Goal: Use online tool/utility: Utilize a website feature to perform a specific function

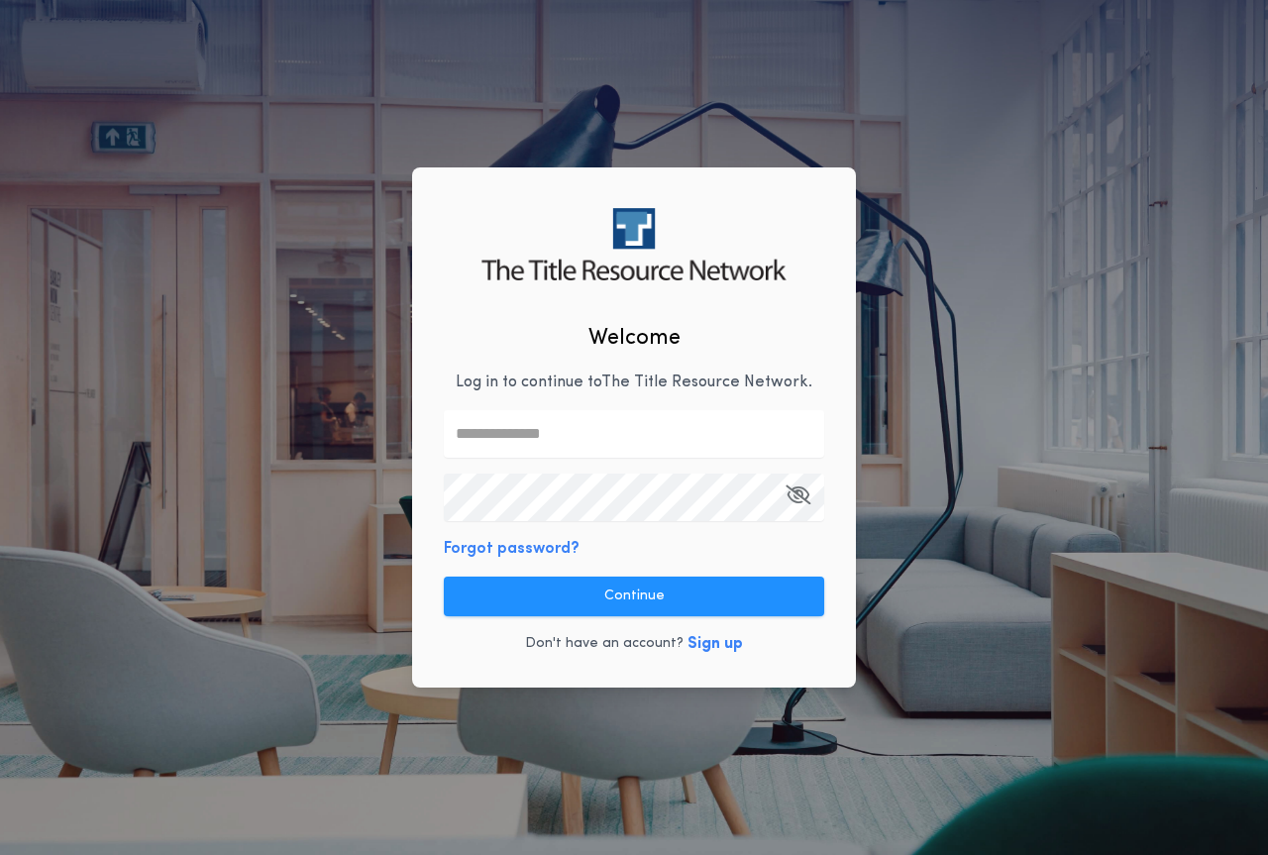
type input "**********"
click at [579, 445] on input "**********" at bounding box center [634, 434] width 380 height 48
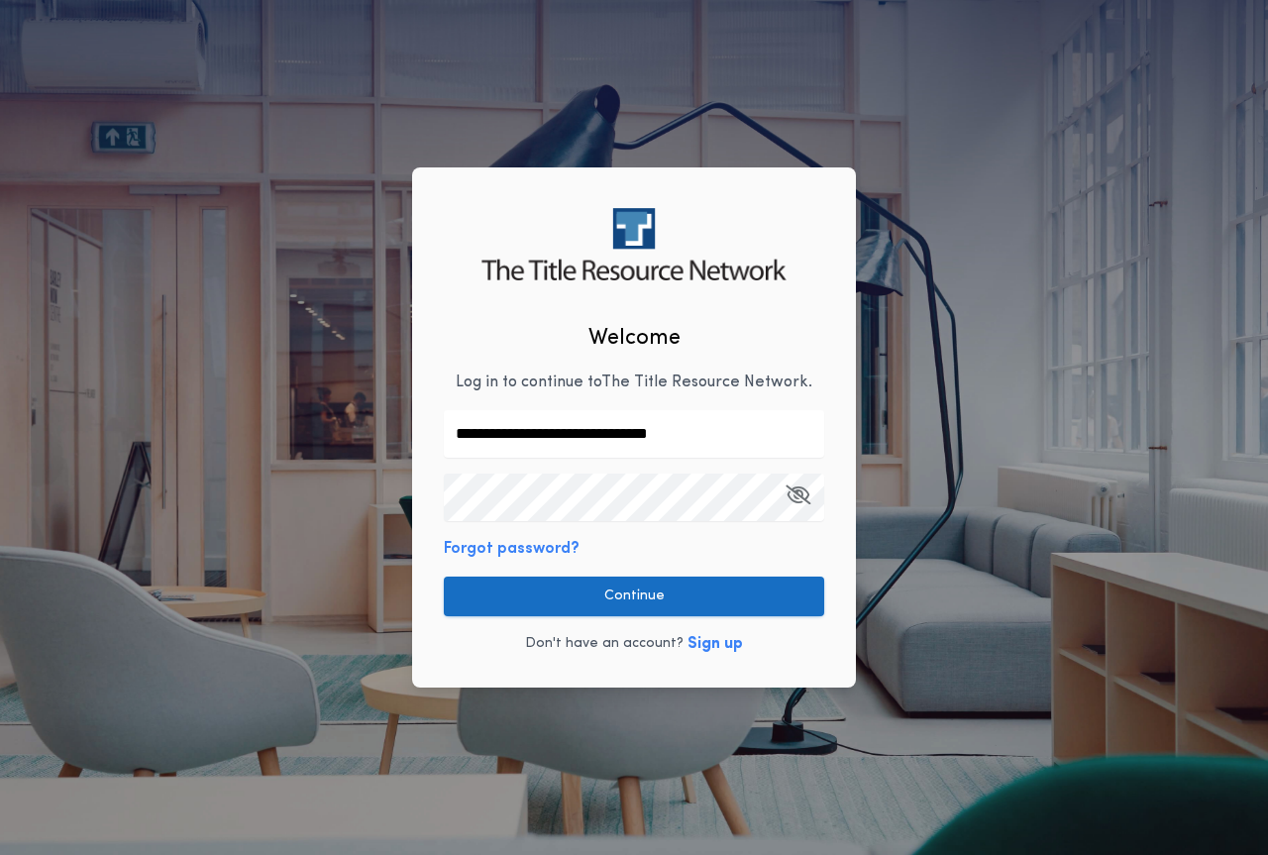
click at [664, 597] on button "Continue" at bounding box center [634, 597] width 380 height 40
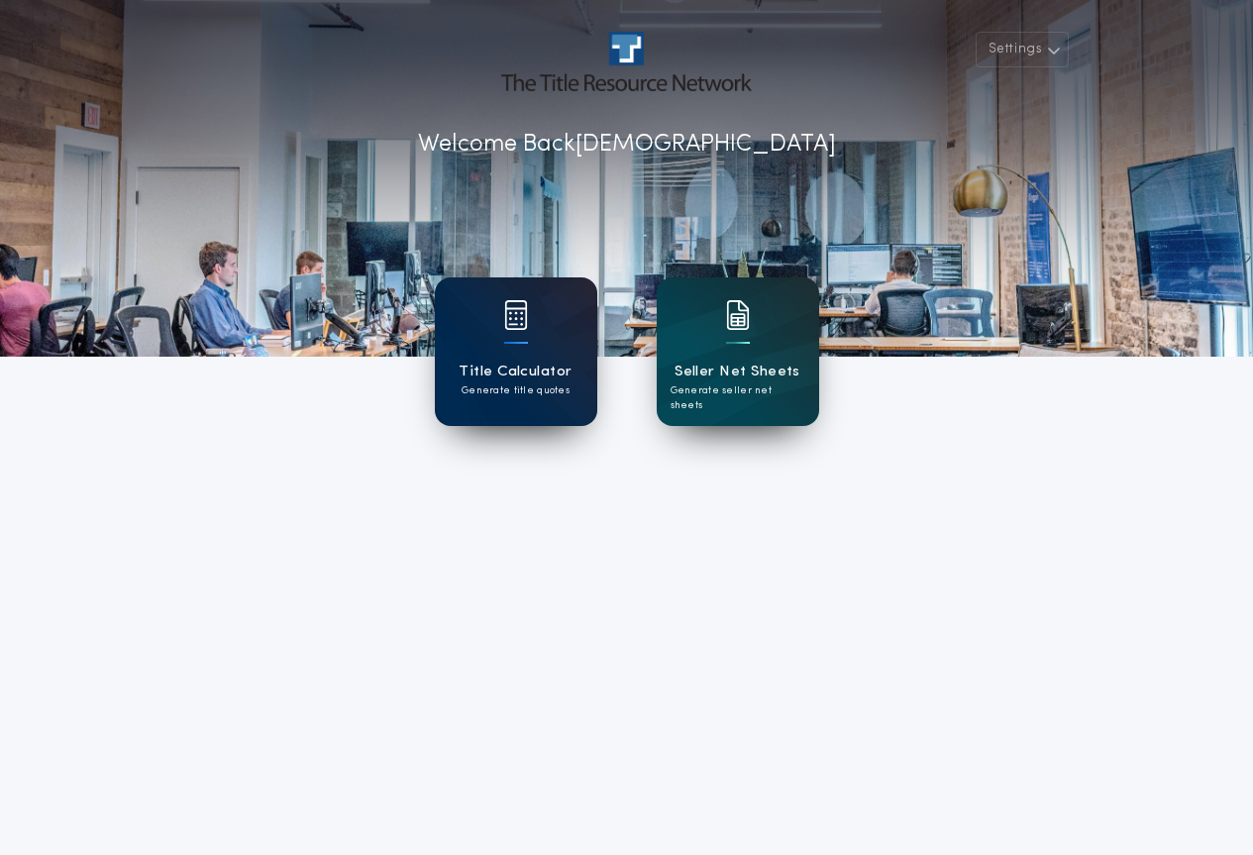
click at [572, 368] on h1 "Title Calculator" at bounding box center [515, 372] width 113 height 23
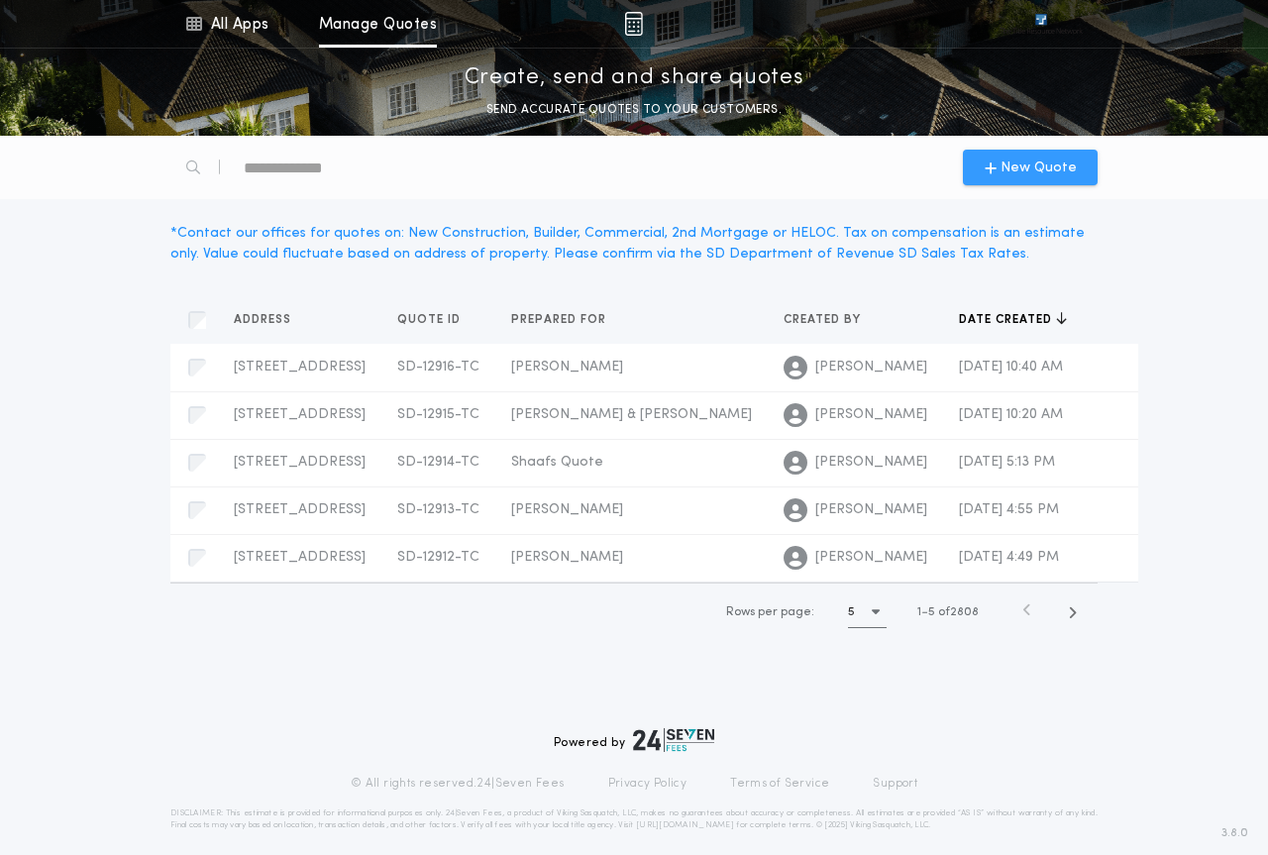
click at [1028, 161] on span "New Quote" at bounding box center [1039, 168] width 76 height 21
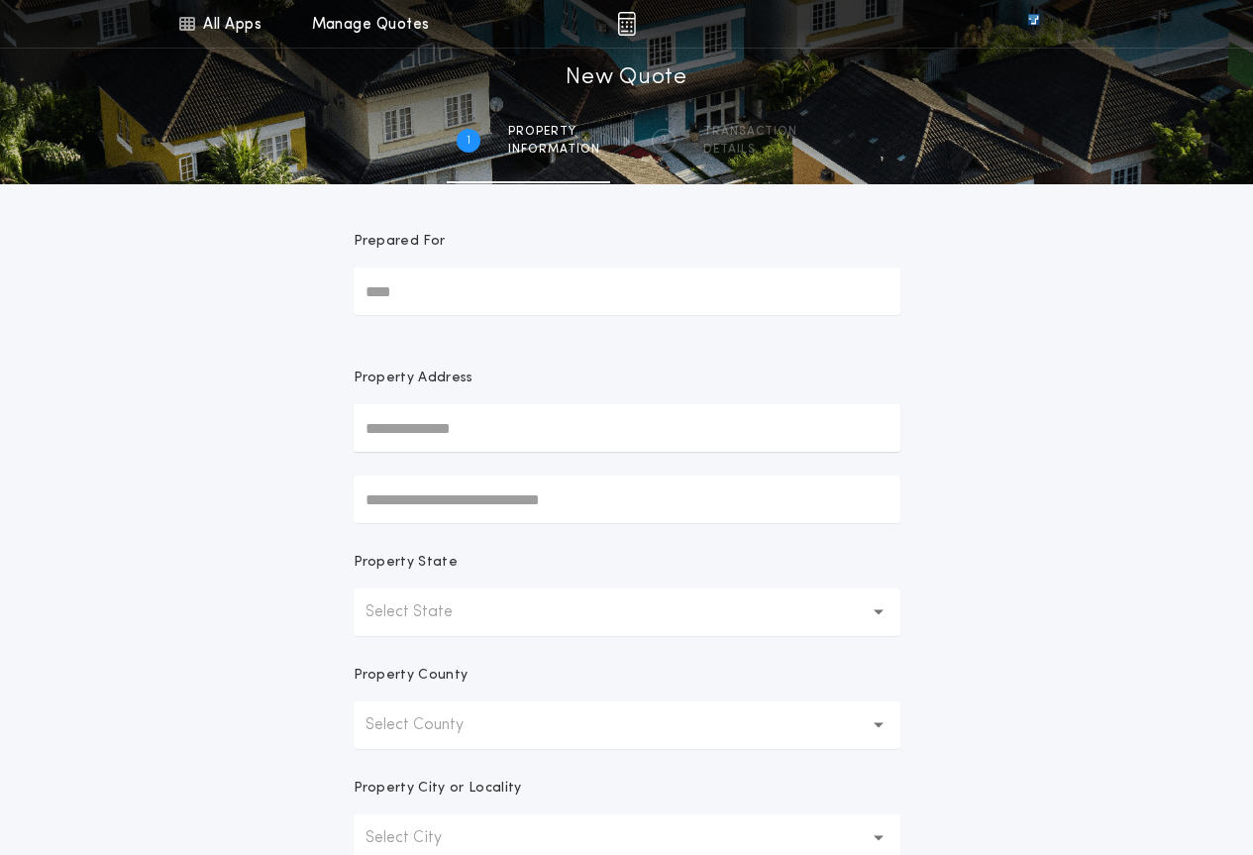
click at [503, 609] on button "Select State" at bounding box center [627, 612] width 547 height 48
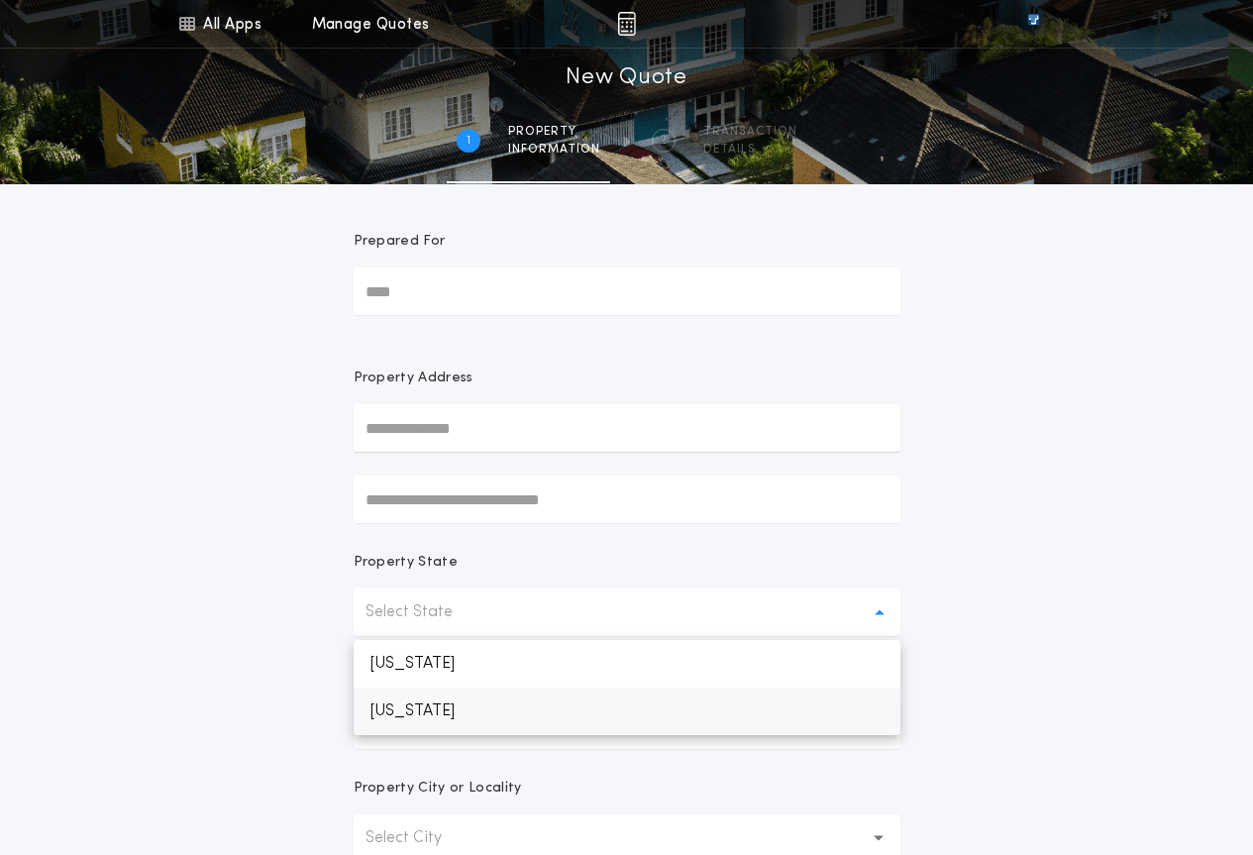
click at [484, 721] on p "[US_STATE]" at bounding box center [627, 711] width 547 height 48
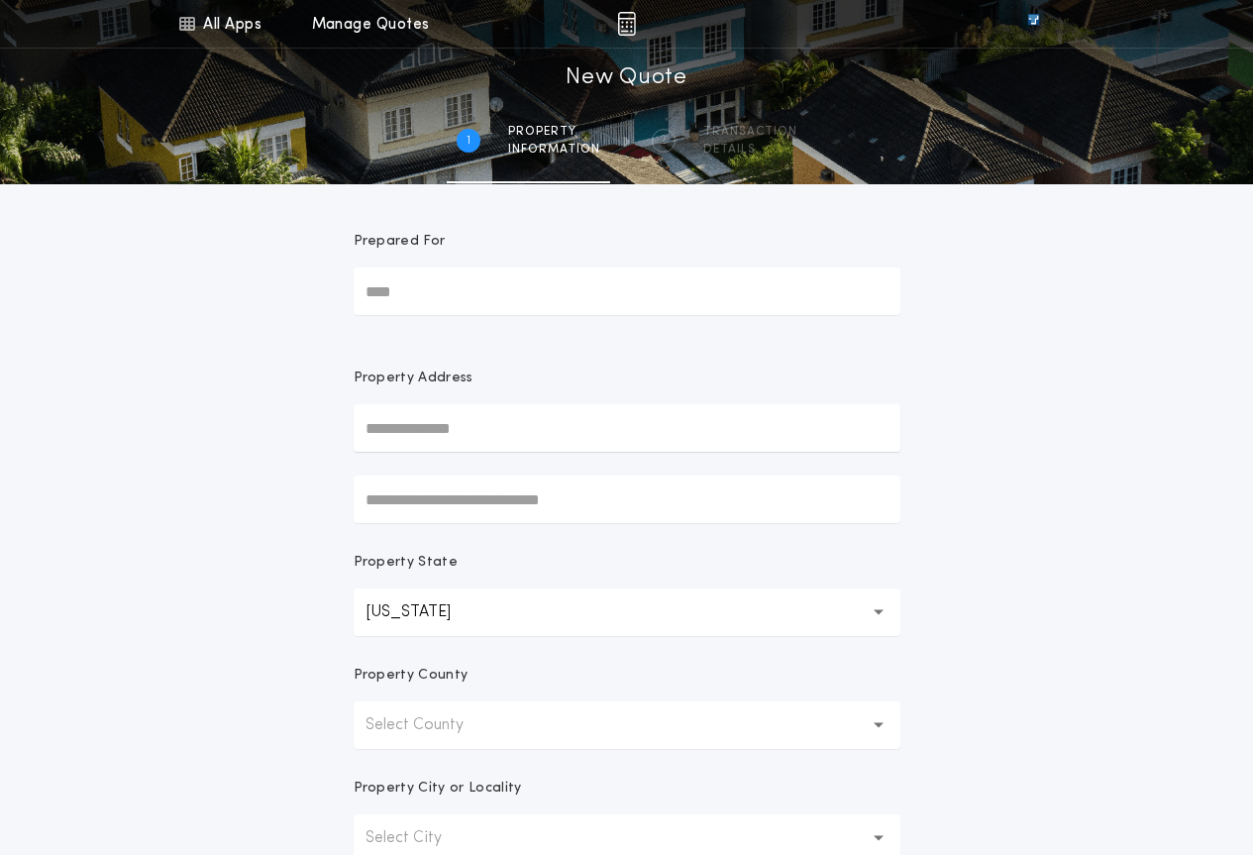
drag, startPoint x: 484, startPoint y: 691, endPoint x: 490, endPoint y: 739, distance: 47.9
click at [484, 692] on div "Property County" at bounding box center [627, 684] width 547 height 36
click at [491, 739] on button "Select County" at bounding box center [627, 725] width 547 height 48
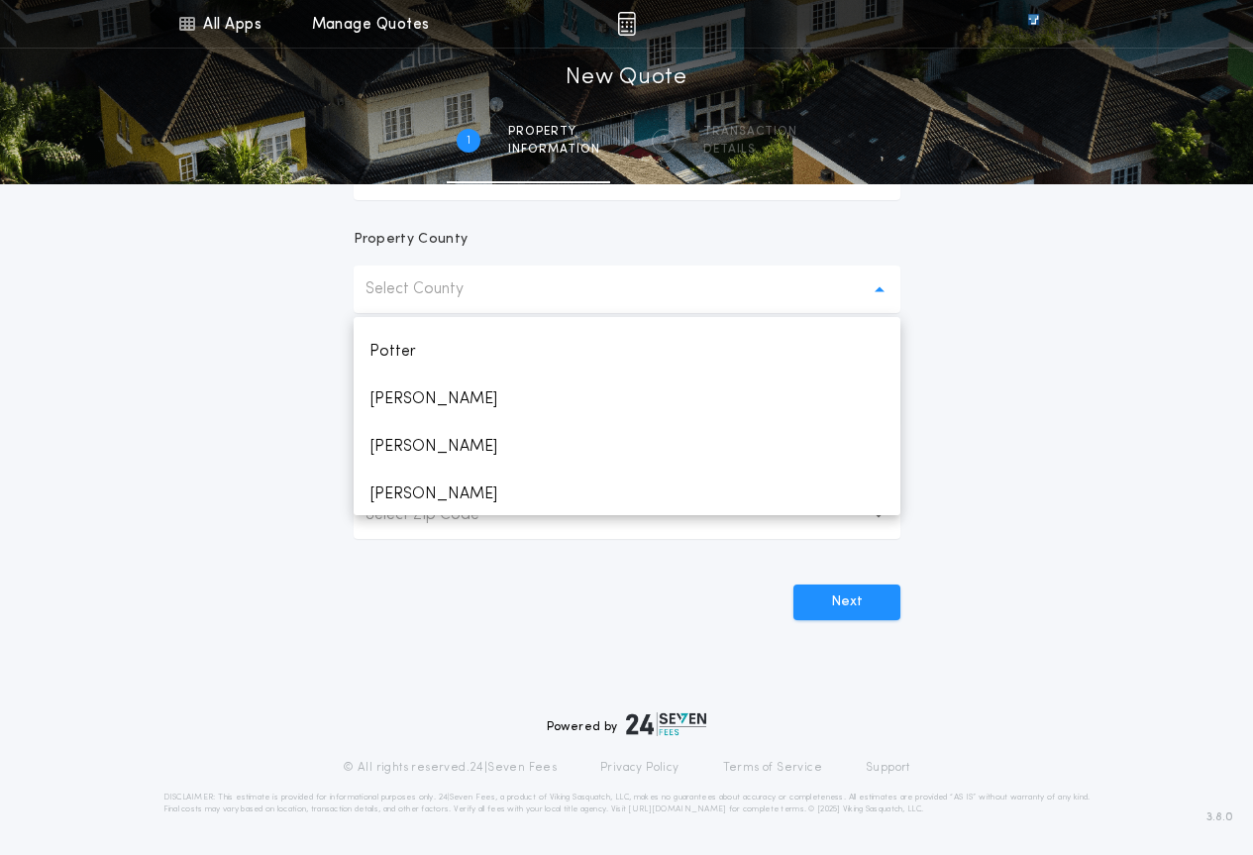
scroll to position [2873, 0]
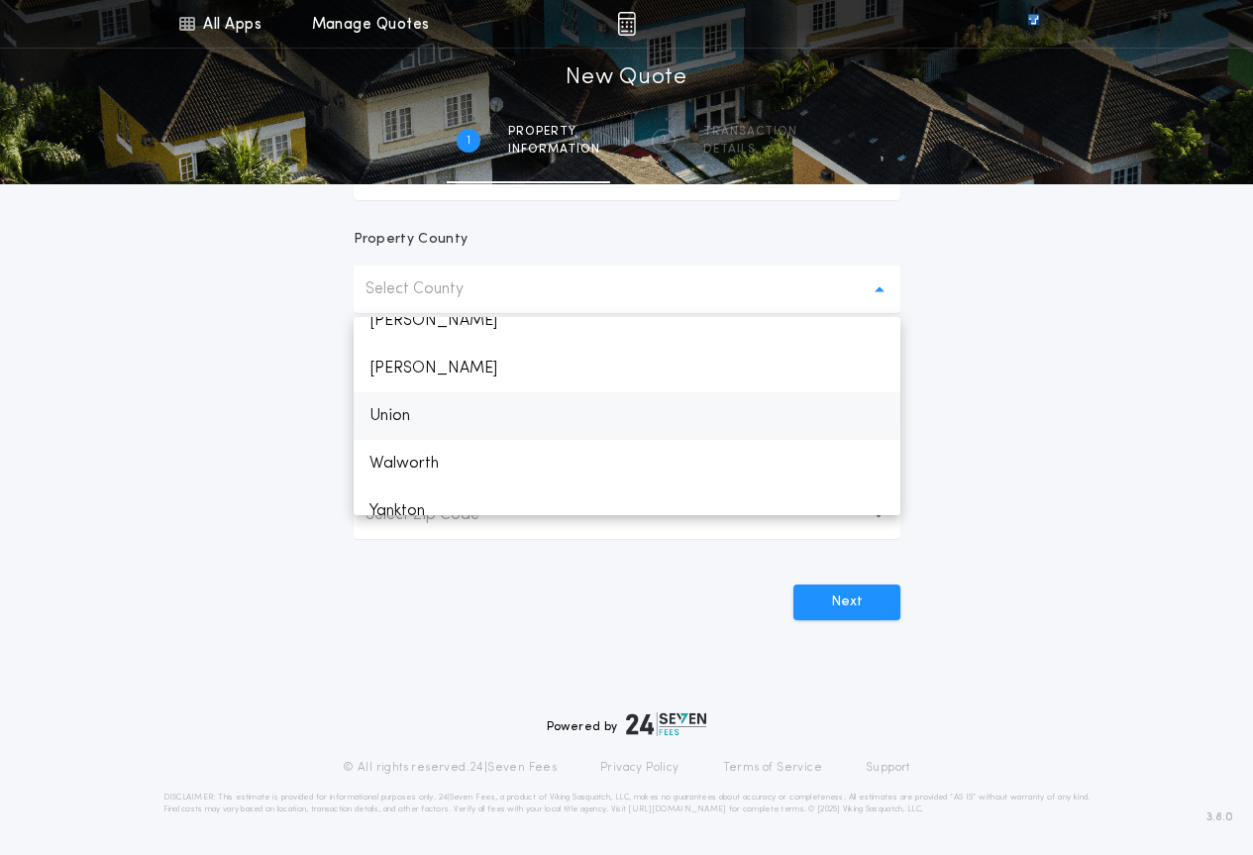
click at [438, 415] on p "Union" at bounding box center [627, 416] width 547 height 48
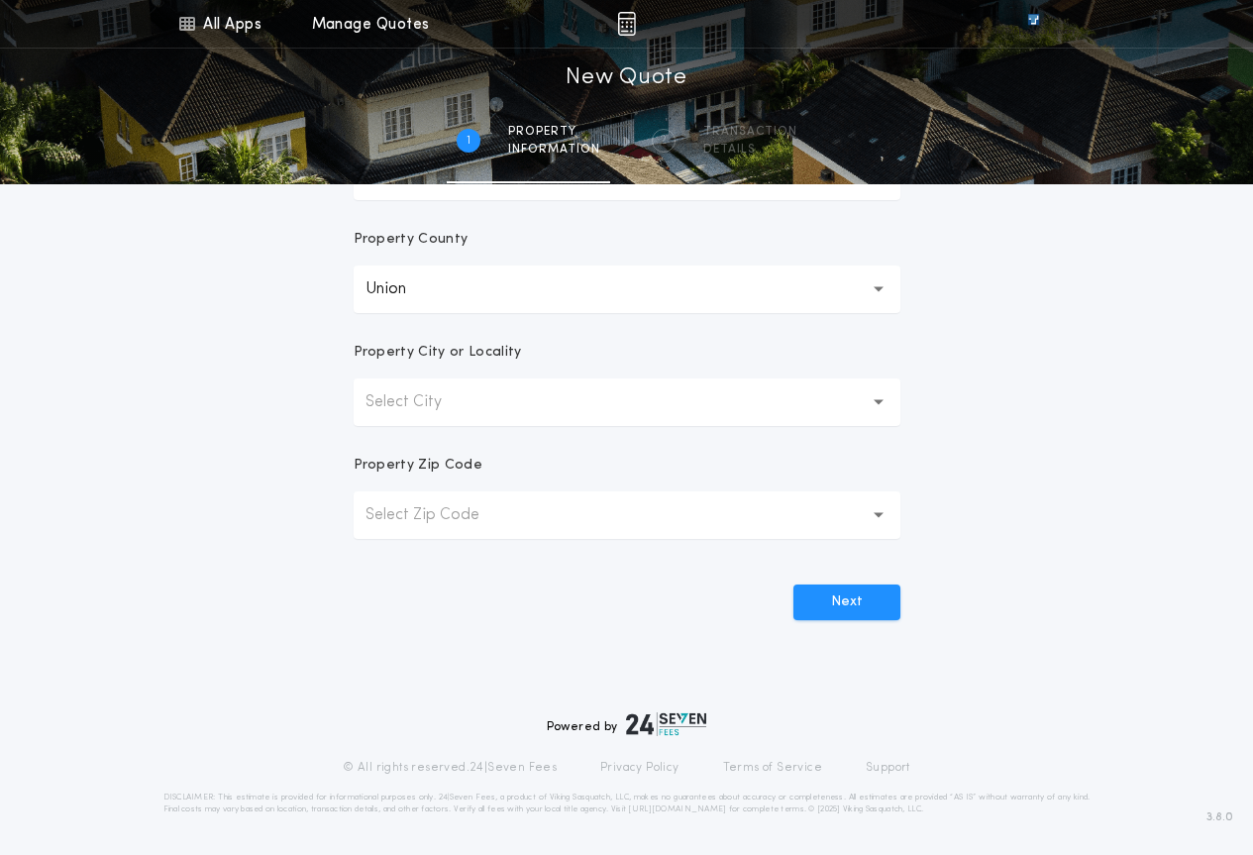
click at [452, 417] on button "Select City" at bounding box center [627, 402] width 547 height 48
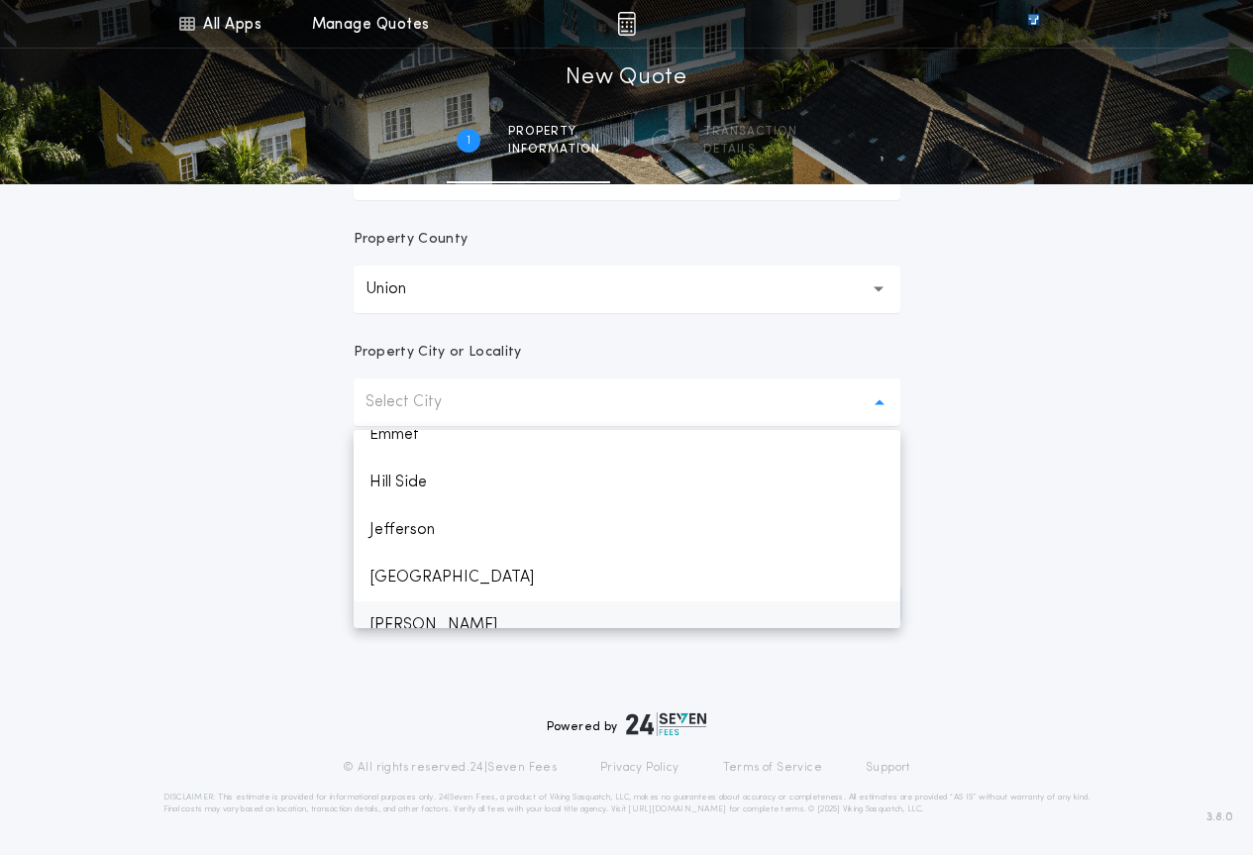
scroll to position [99, 0]
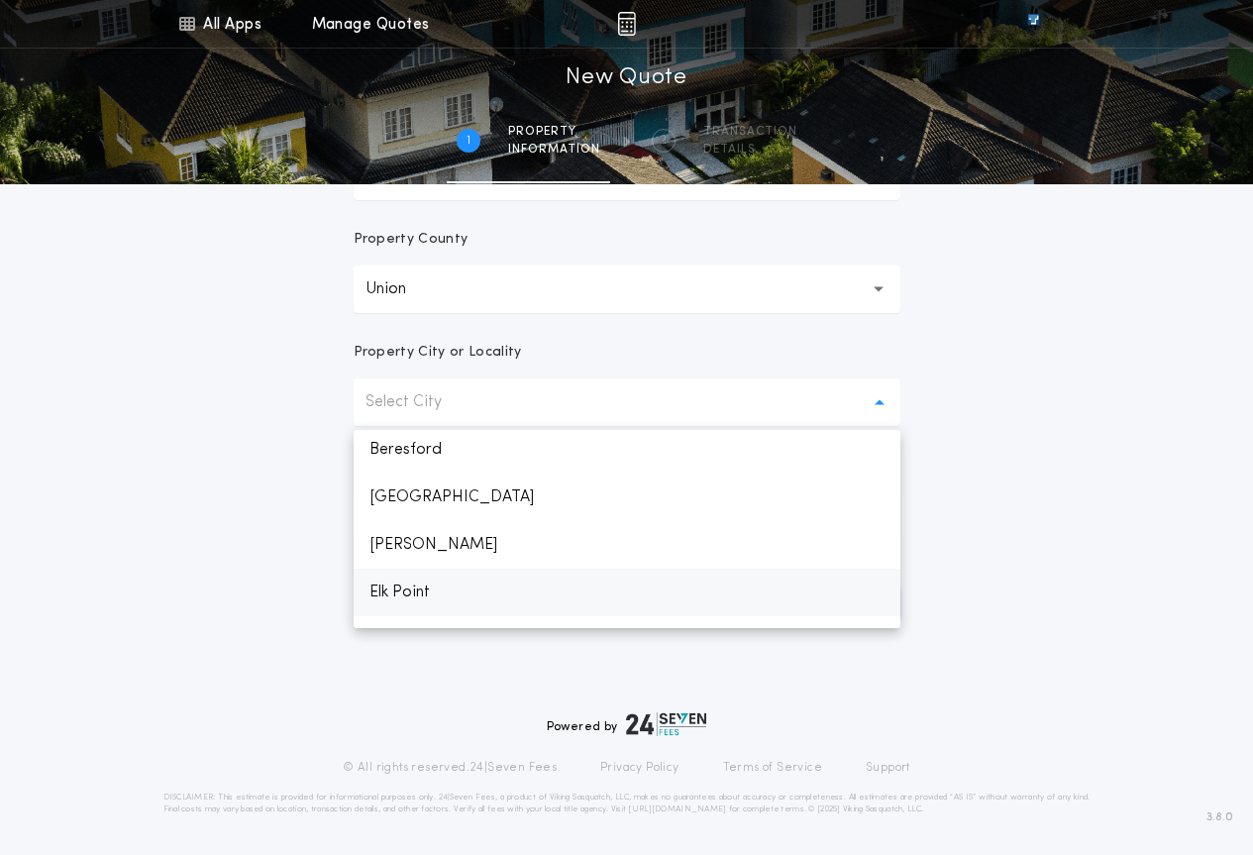
click at [437, 577] on p "Elk Point" at bounding box center [627, 593] width 547 height 48
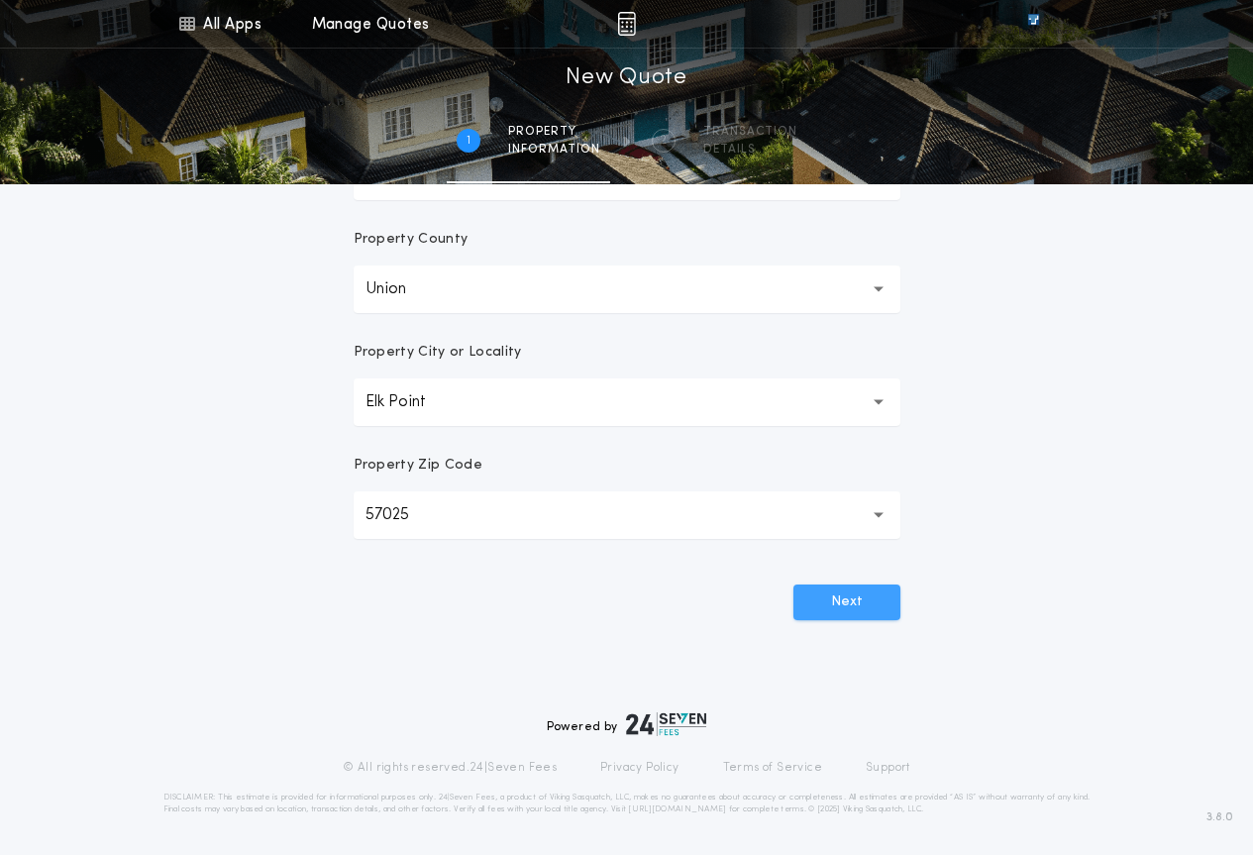
click at [861, 592] on button "Next" at bounding box center [846, 602] width 107 height 36
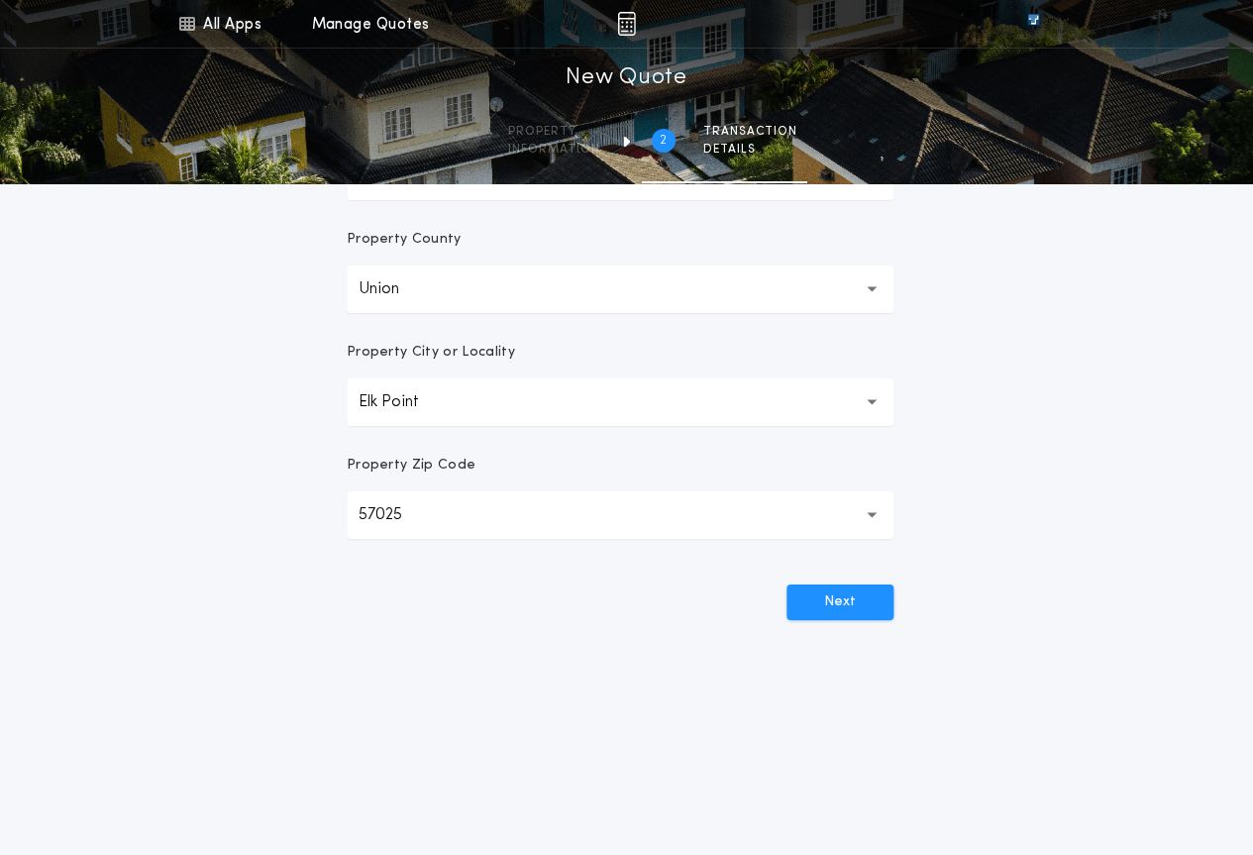
scroll to position [0, 0]
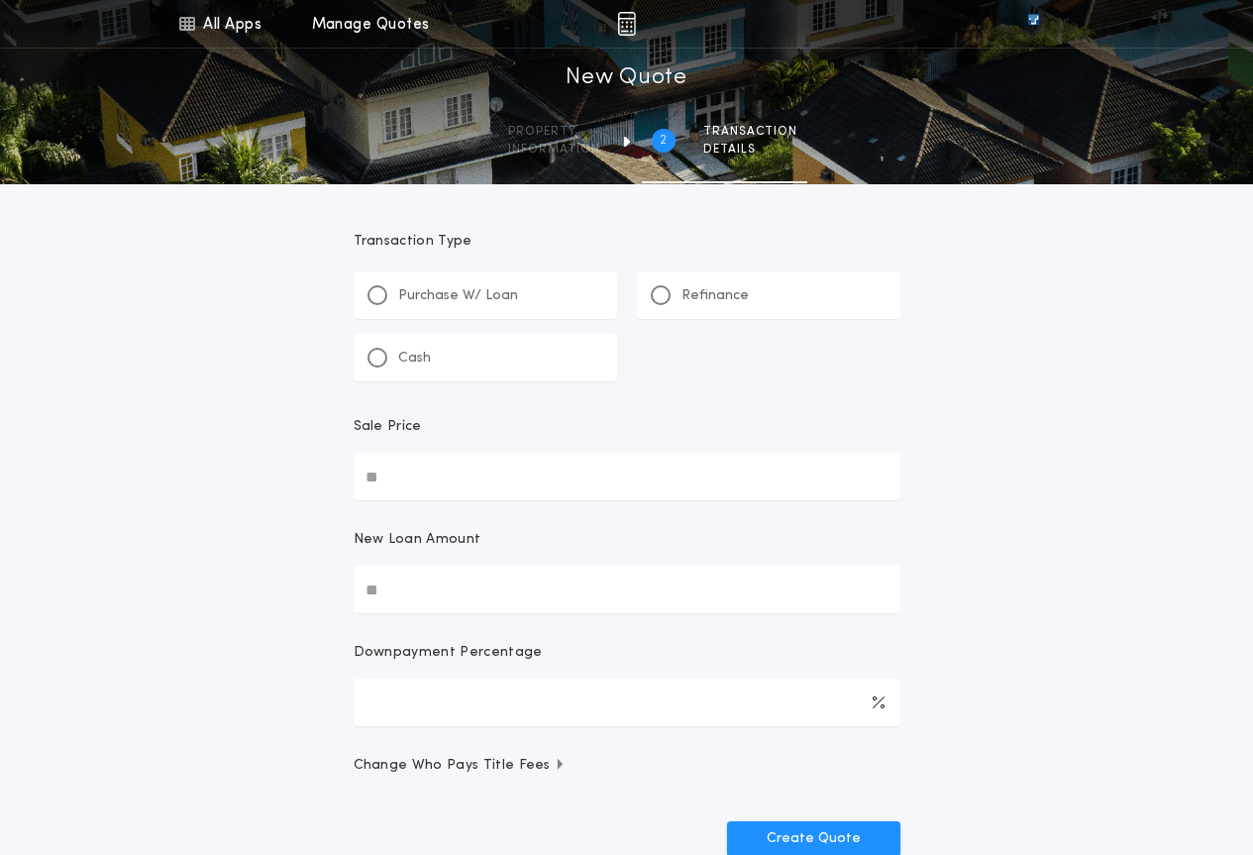
click at [725, 282] on div "Refinance" at bounding box center [768, 295] width 263 height 48
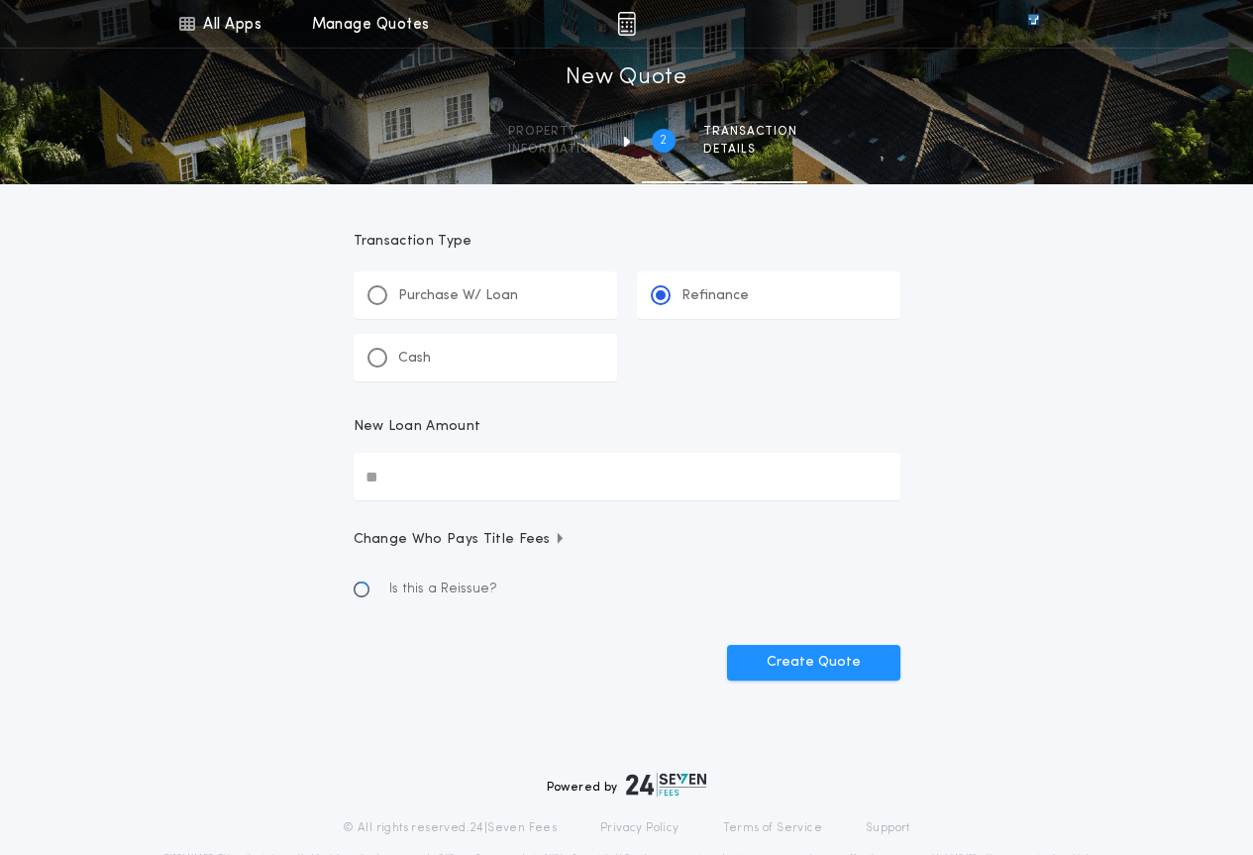
drag, startPoint x: 534, startPoint y: 483, endPoint x: 557, endPoint y: 479, distance: 23.1
click at [546, 473] on input "New Loan Amount" at bounding box center [627, 477] width 547 height 48
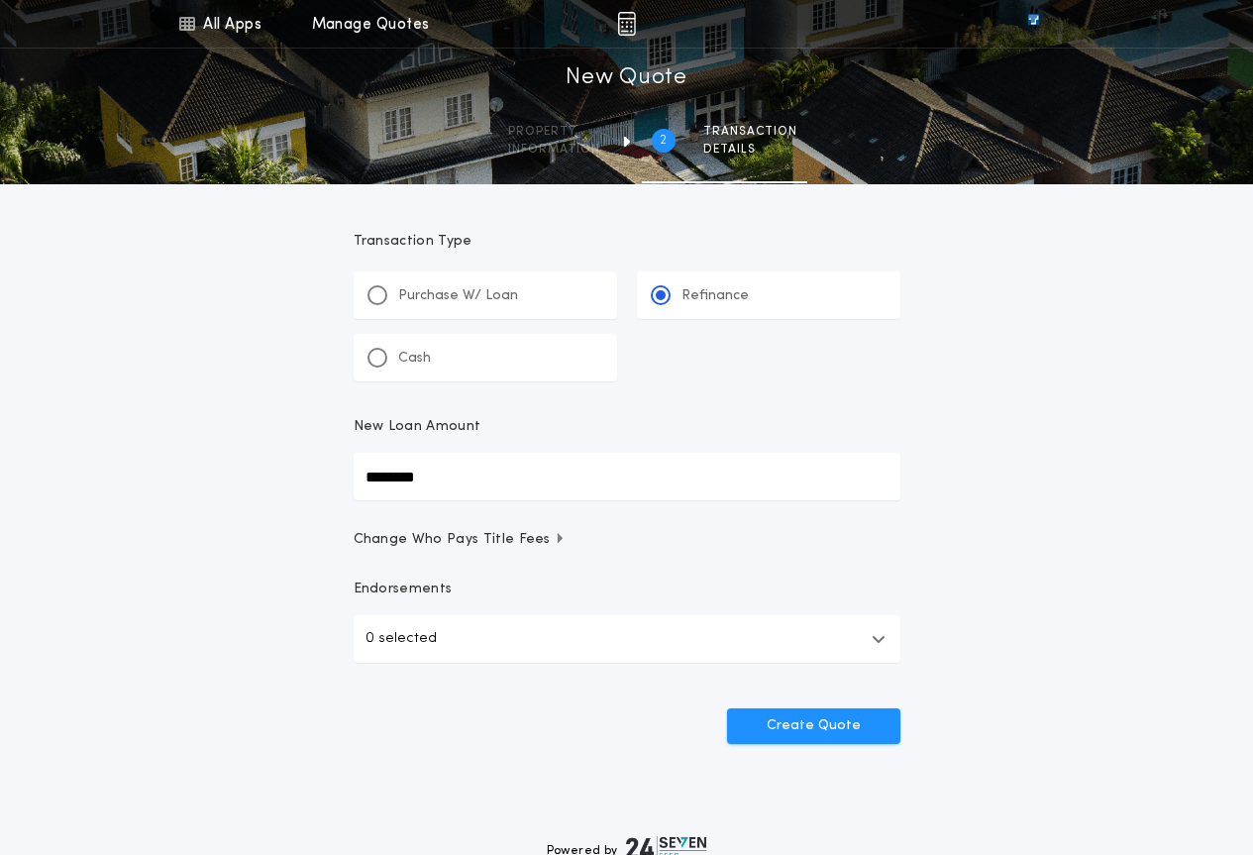
type input "********"
drag, startPoint x: 533, startPoint y: 143, endPoint x: 595, endPoint y: 144, distance: 62.4
click at [534, 144] on span "information" at bounding box center [554, 150] width 92 height 16
click at [621, 141] on div "2 Transaction details" at bounding box center [708, 141] width 197 height 83
click at [580, 141] on div "Property information" at bounding box center [554, 141] width 92 height 34
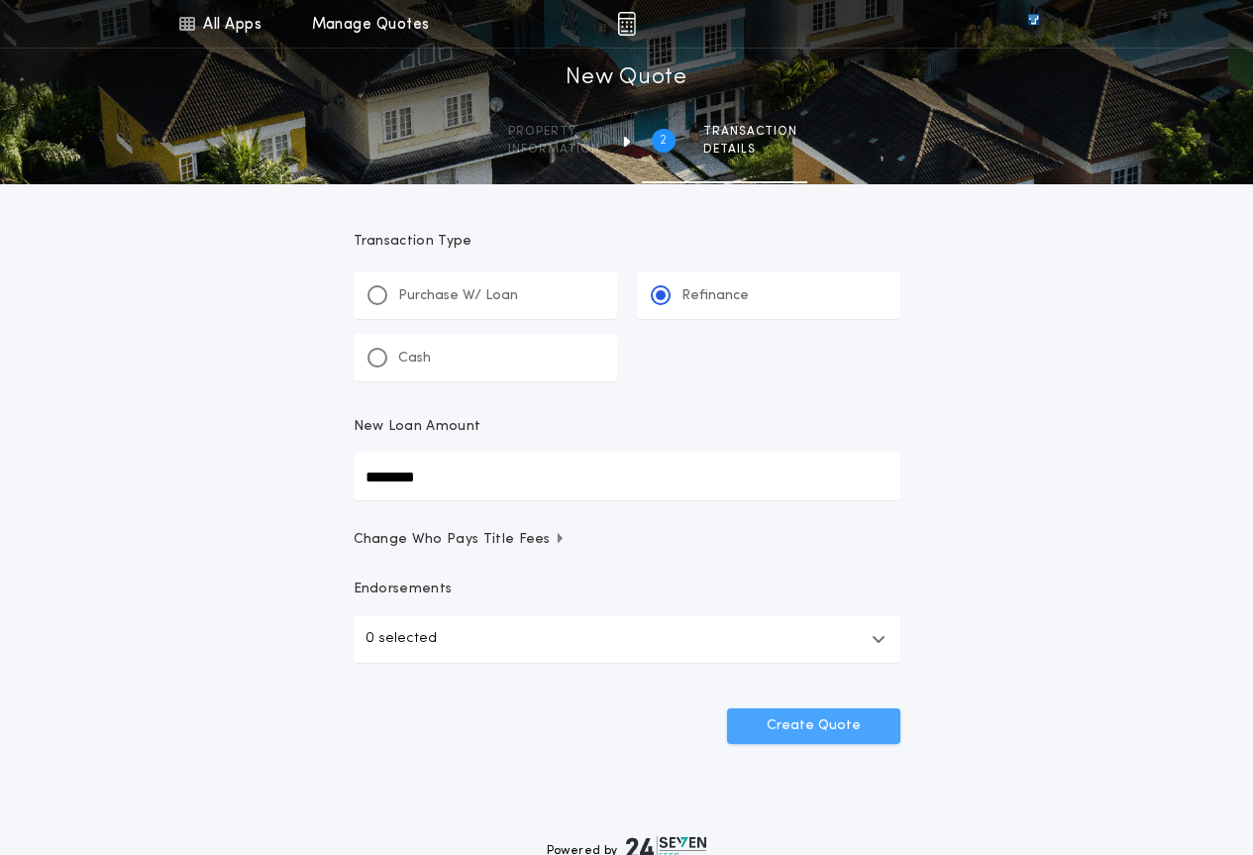
click at [844, 734] on button "Create Quote" at bounding box center [813, 726] width 173 height 36
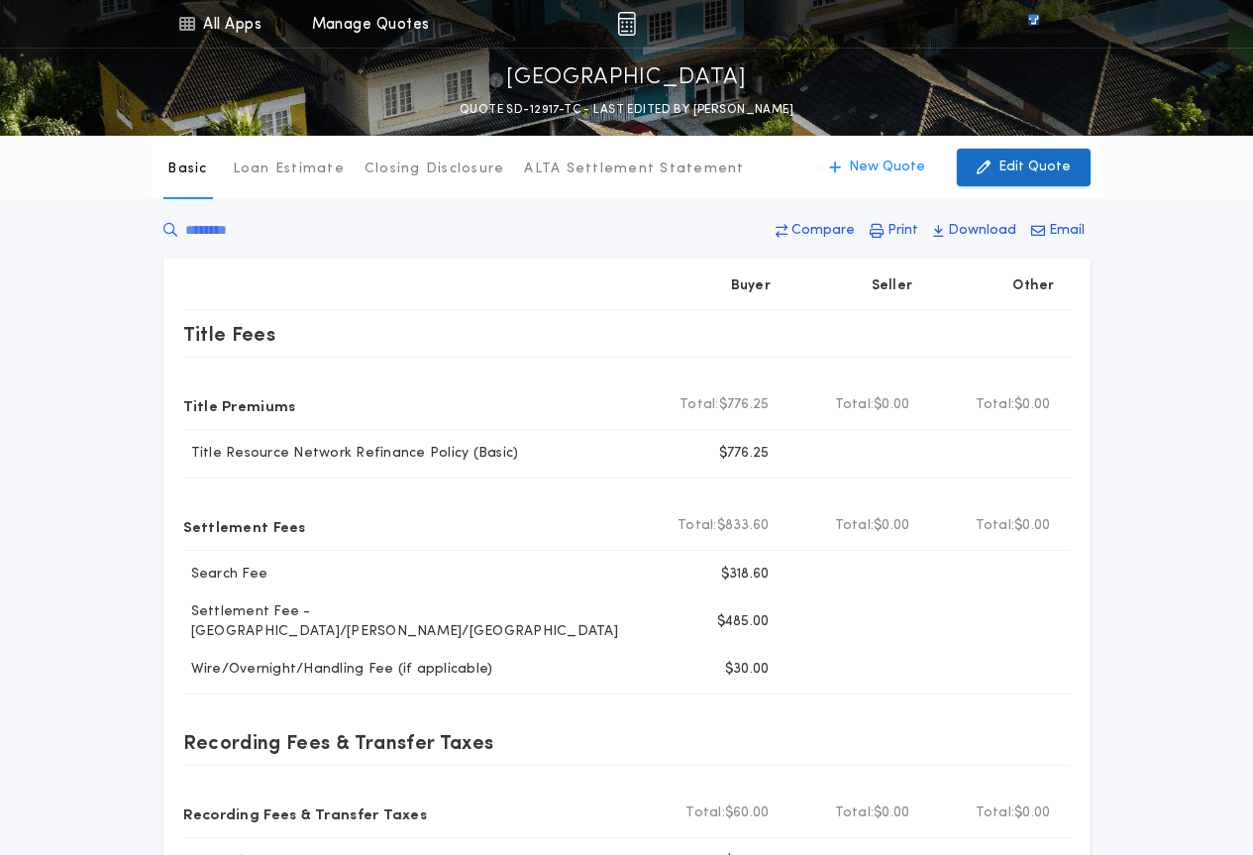
click at [1001, 170] on button "Edit Quote" at bounding box center [1024, 168] width 134 height 38
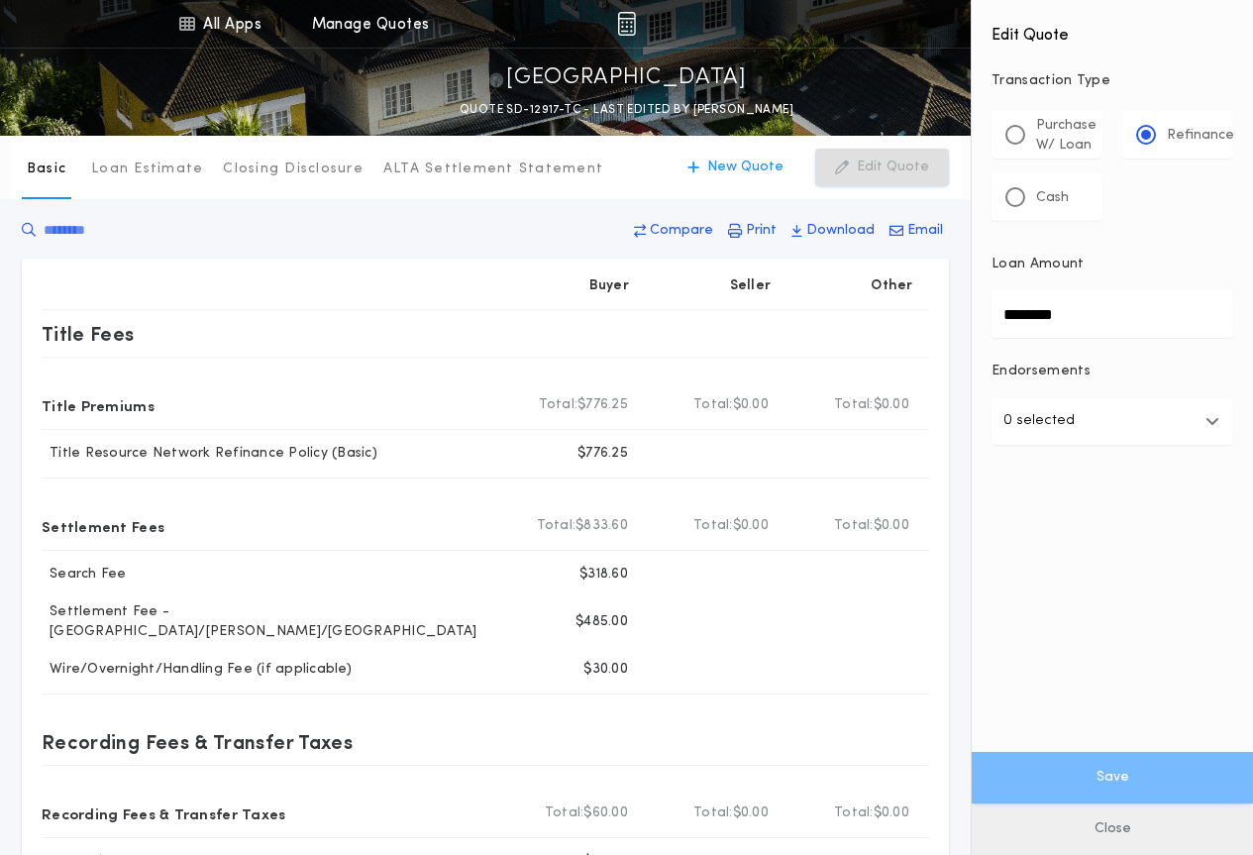
click at [1103, 839] on button "Close" at bounding box center [1112, 829] width 281 height 52
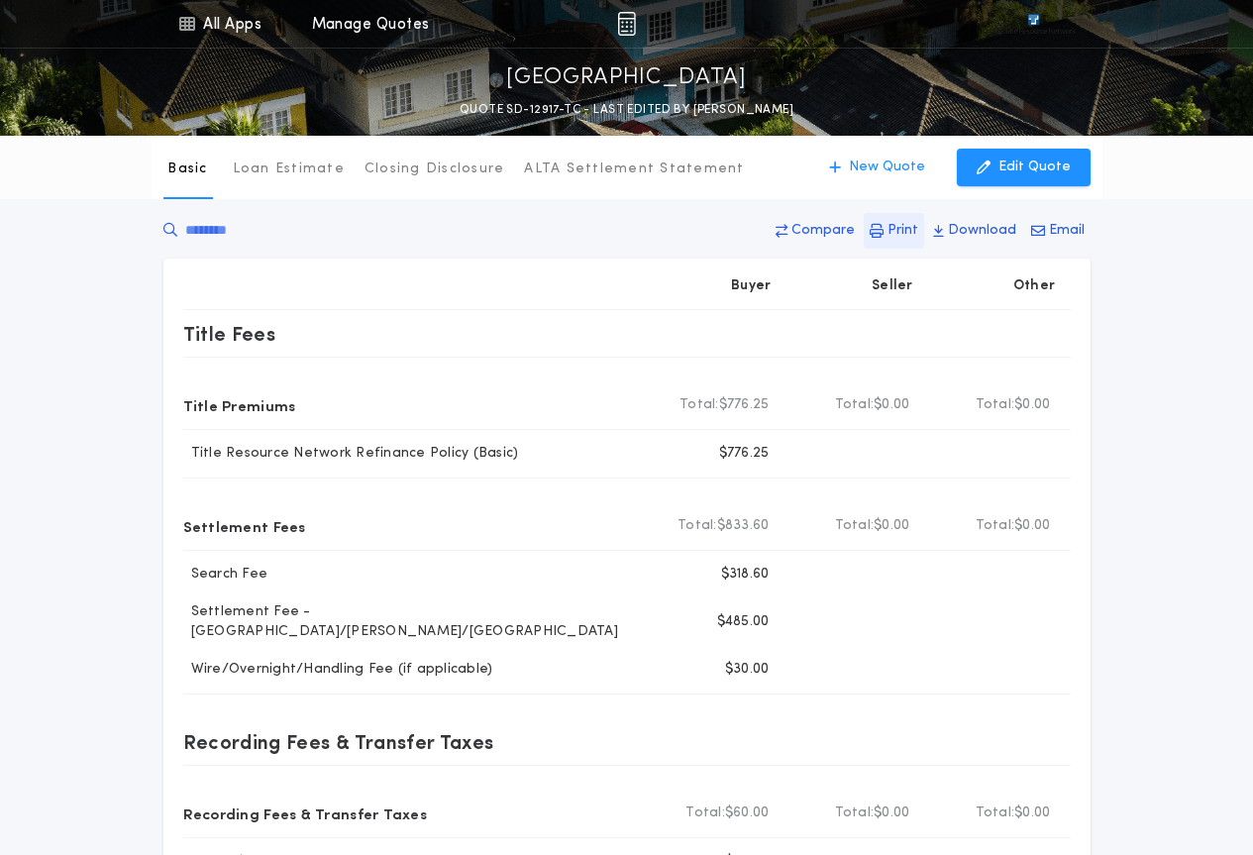
click at [912, 234] on p "Print" at bounding box center [903, 231] width 31 height 20
